Goal: Task Accomplishment & Management: Use online tool/utility

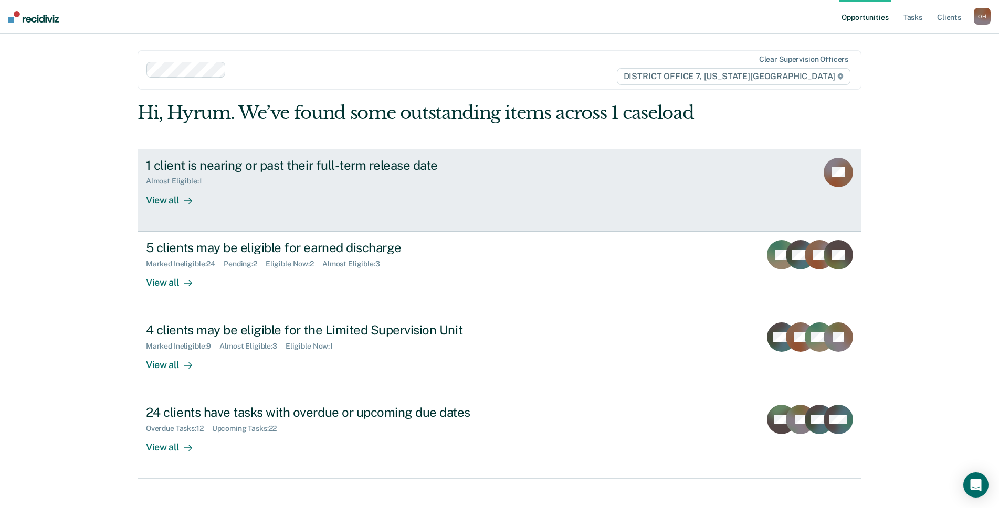
click at [427, 162] on div "1 client is nearing or past their full-term release date" at bounding box center [330, 165] width 368 height 15
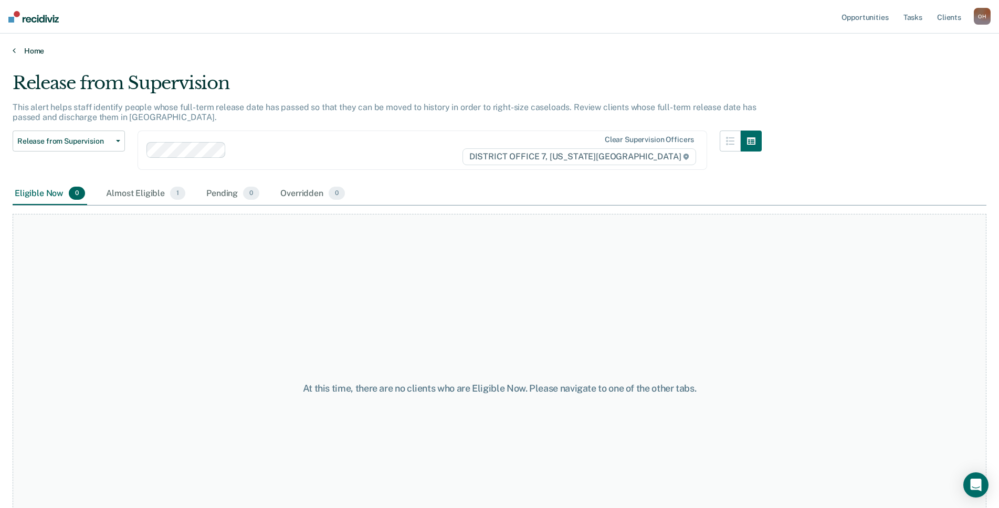
click at [31, 47] on link "Home" at bounding box center [499, 50] width 973 height 9
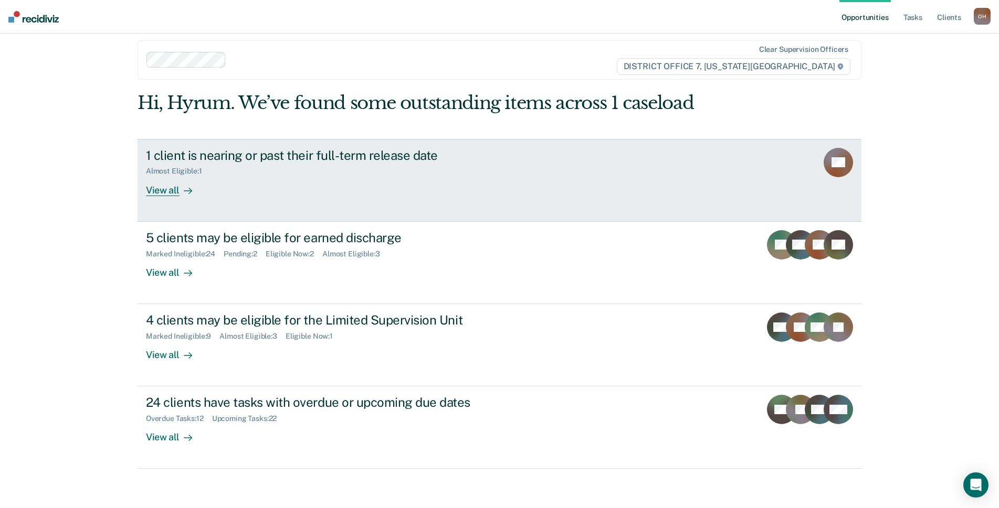
scroll to position [13, 0]
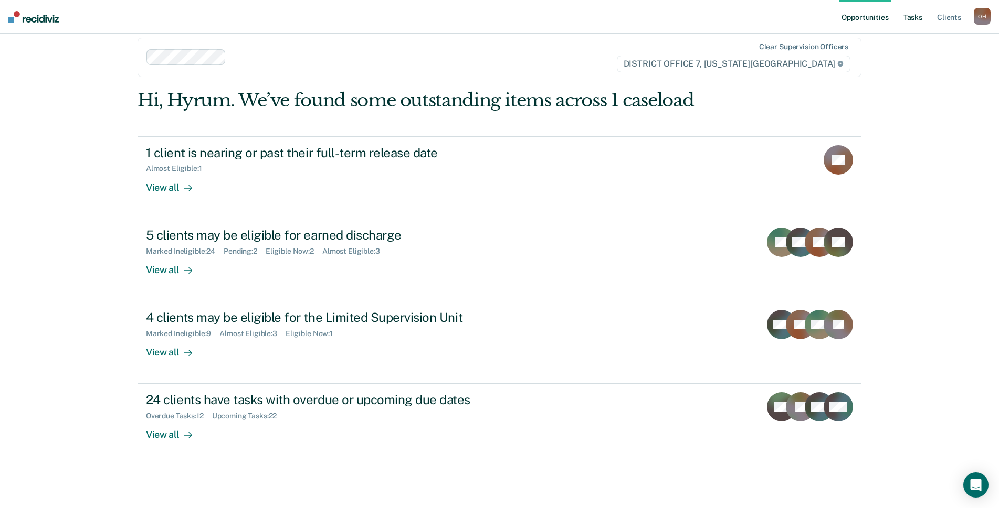
click at [910, 15] on link "Tasks" at bounding box center [912, 17] width 23 height 34
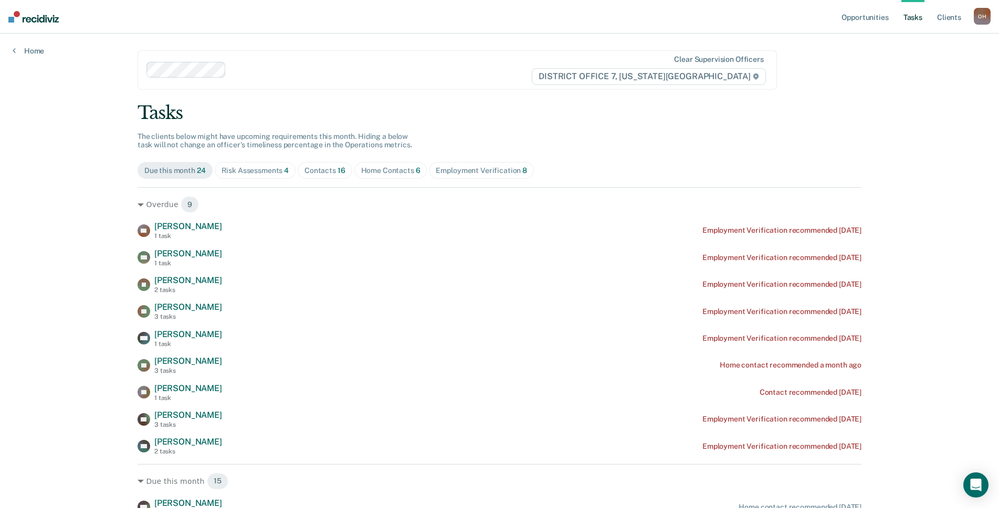
click at [239, 170] on div "Risk Assessments 4" at bounding box center [255, 170] width 68 height 9
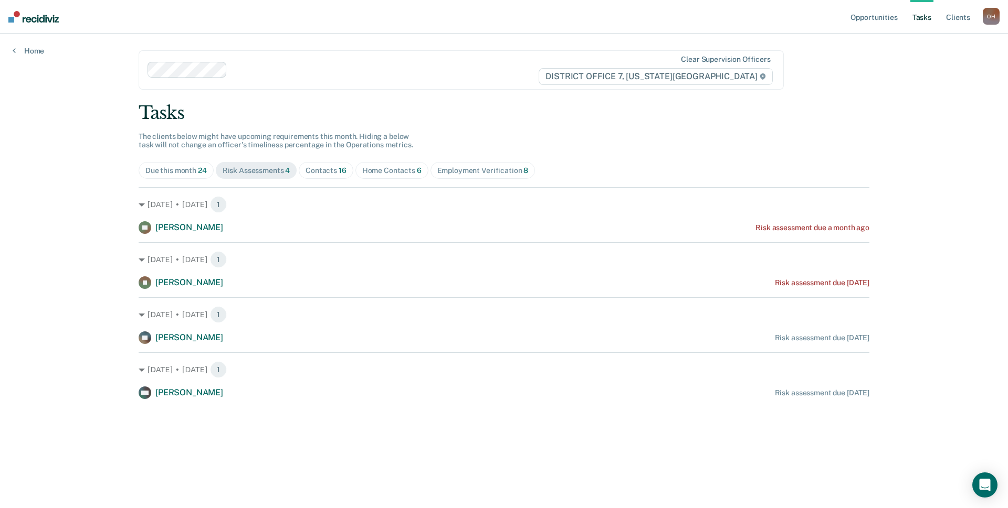
click at [315, 167] on div "Contacts 16" at bounding box center [325, 170] width 41 height 9
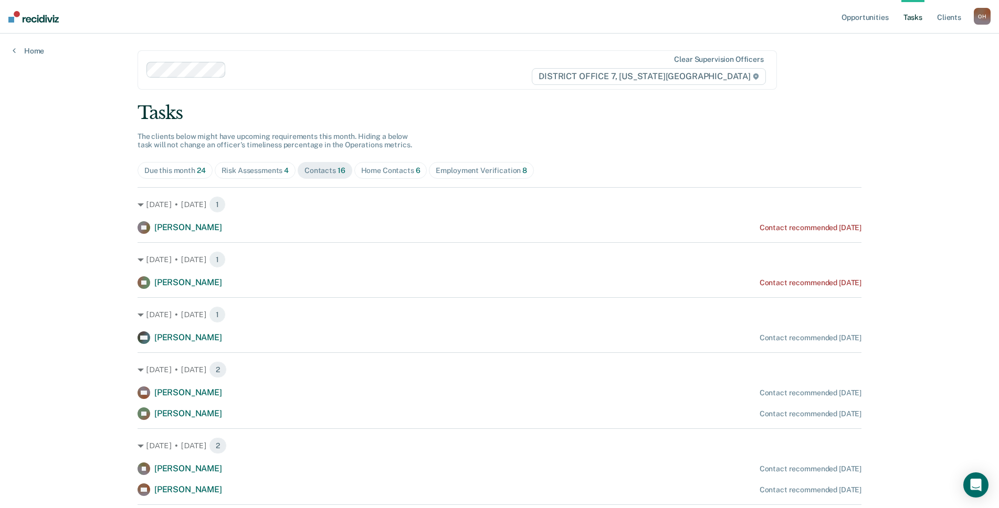
click at [394, 176] on span "Home Contacts 6" at bounding box center [390, 170] width 73 height 17
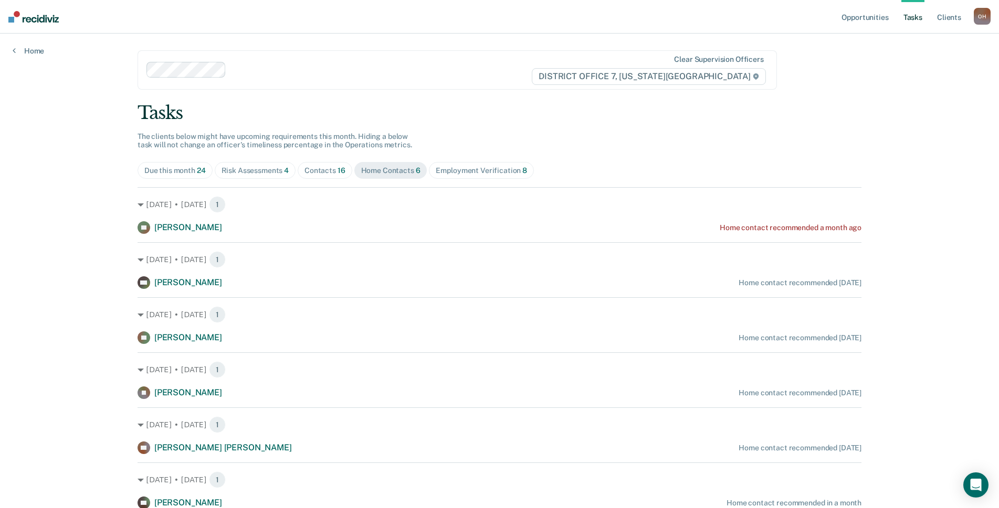
click at [446, 172] on div "Employment Verification 8" at bounding box center [481, 170] width 91 height 9
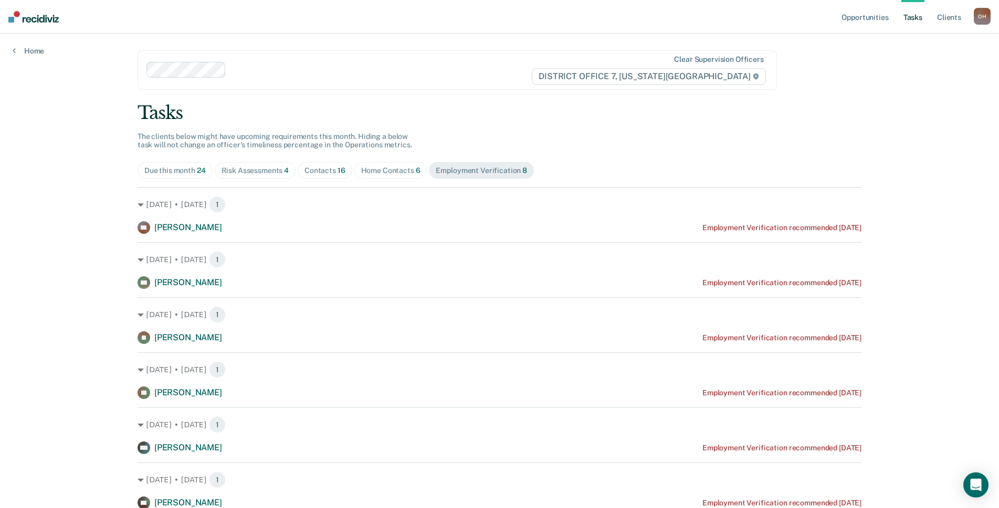
click at [392, 165] on span "Home Contacts 6" at bounding box center [390, 170] width 73 height 17
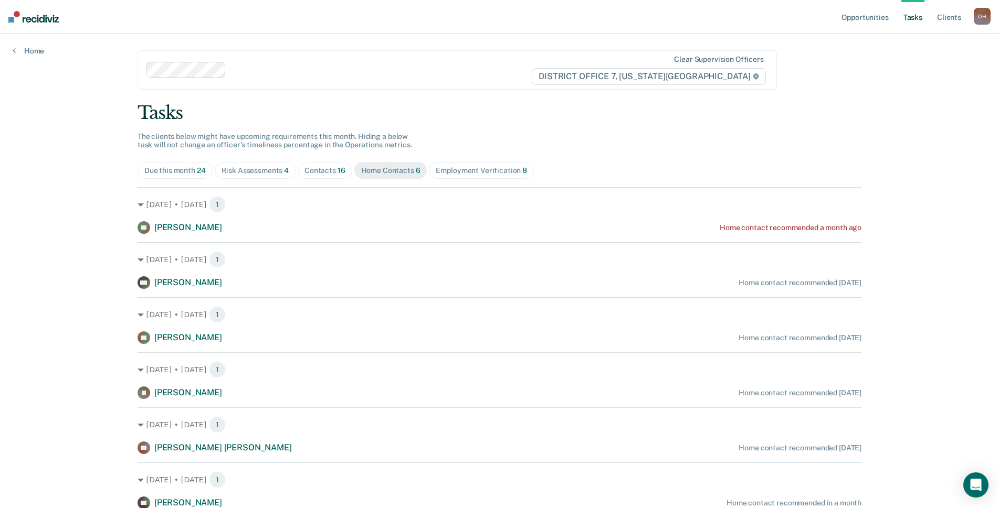
click at [288, 169] on span "Risk Assessments 4" at bounding box center [255, 170] width 81 height 17
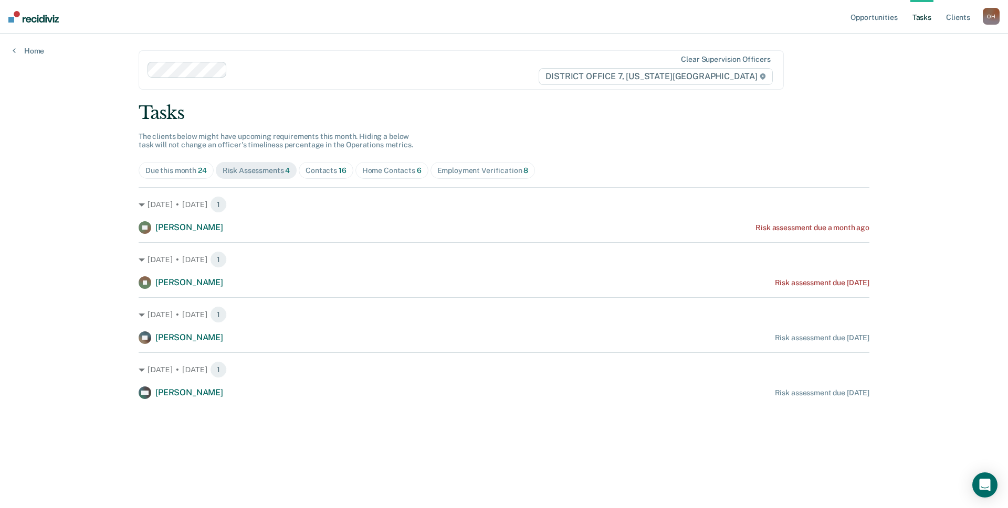
click at [194, 172] on div "Due this month 24" at bounding box center [175, 170] width 61 height 9
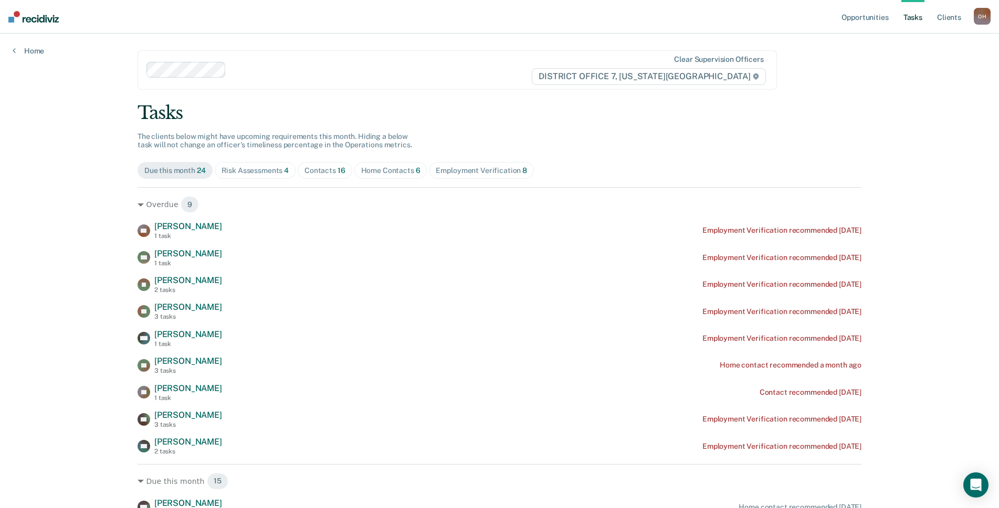
click at [22, 15] on img at bounding box center [33, 17] width 50 height 12
